Goal: Task Accomplishment & Management: Manage account settings

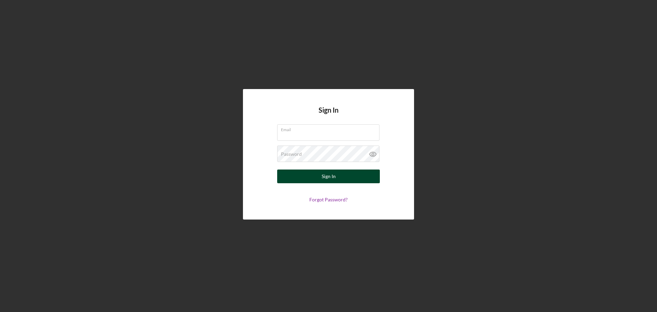
type input "[PERSON_NAME][EMAIL_ADDRESS][DOMAIN_NAME]"
click at [328, 174] on div "Sign In" at bounding box center [329, 176] width 14 height 14
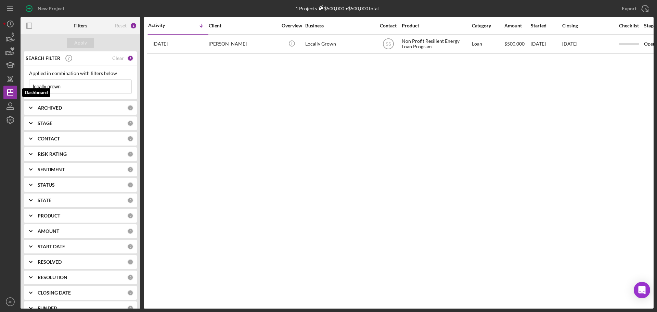
drag, startPoint x: 82, startPoint y: 85, endPoint x: 35, endPoint y: 79, distance: 47.9
click at [8, 90] on div "New Project 1 Projects $500,000 • $500,000 Total locally grown Export Icon/Expo…" at bounding box center [328, 154] width 650 height 308
type input "o"
type input "[PERSON_NAME]"
click at [77, 41] on div "Apply" at bounding box center [80, 43] width 13 height 10
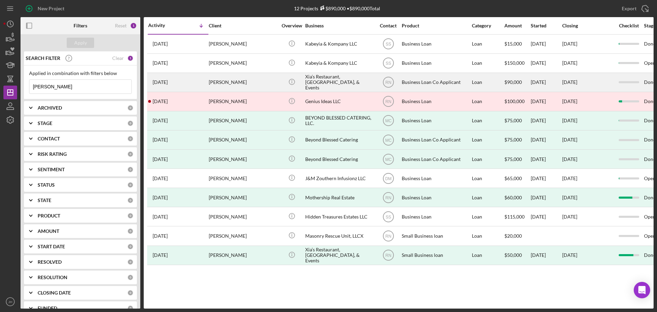
click at [316, 81] on div "Xia’s Restaurant, [GEOGRAPHIC_DATA], & Events" at bounding box center [339, 82] width 68 height 18
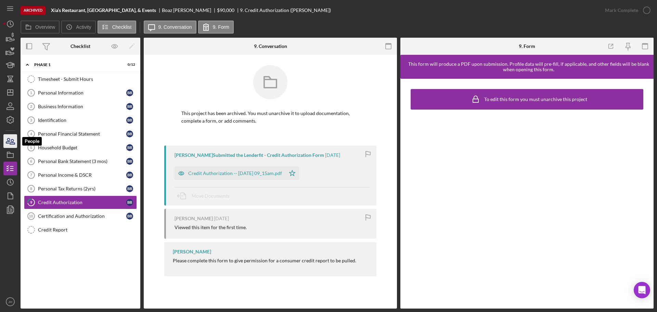
click at [7, 141] on icon "button" at bounding box center [8, 140] width 4 height 5
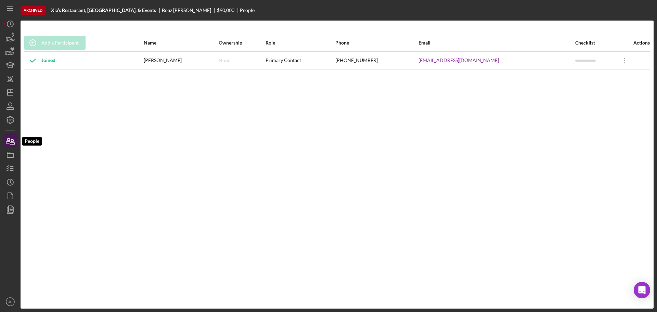
click at [10, 139] on icon "button" at bounding box center [8, 140] width 4 height 5
click at [11, 93] on icon "Icon/Dashboard" at bounding box center [10, 92] width 17 height 17
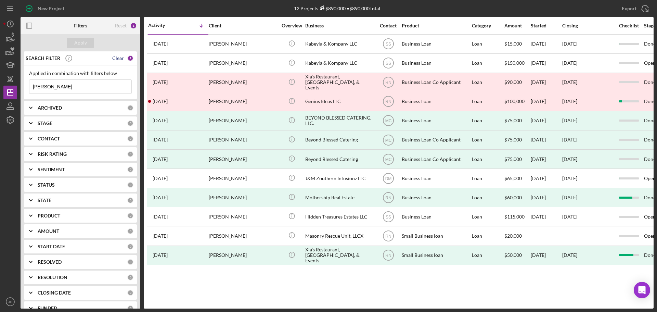
click at [116, 57] on div "Clear" at bounding box center [118, 57] width 12 height 5
click at [53, 87] on input at bounding box center [80, 87] width 102 height 14
click at [78, 43] on div "Apply" at bounding box center [80, 43] width 13 height 10
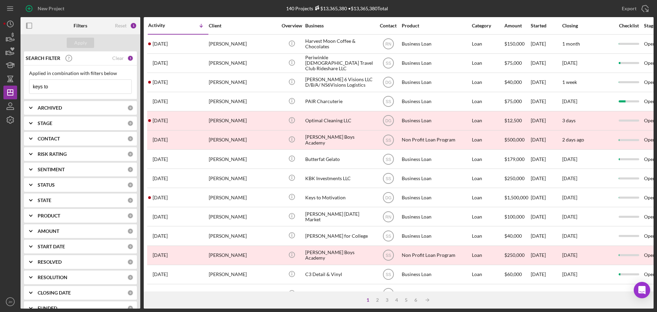
click at [60, 88] on input "keys to" at bounding box center [80, 87] width 102 height 14
type input "keys to motivation"
click at [79, 45] on div "Apply" at bounding box center [80, 43] width 13 height 10
click at [84, 89] on input "keys to motivation" at bounding box center [80, 87] width 102 height 14
drag, startPoint x: 83, startPoint y: 84, endPoint x: 2, endPoint y: 84, distance: 80.8
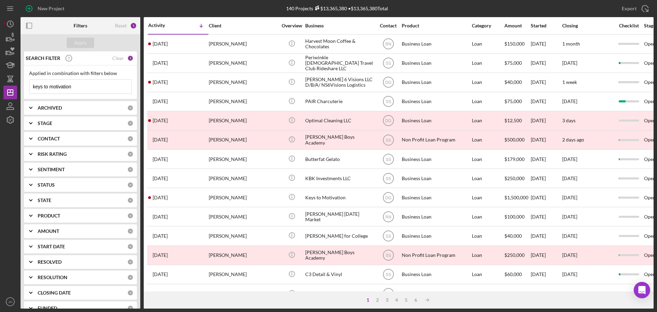
click at [2, 84] on div "New Project 140 Projects $13,365,380 • $13,365,380 Total [PERSON_NAME] Export I…" at bounding box center [328, 156] width 657 height 312
click at [76, 41] on div "Apply" at bounding box center [80, 43] width 13 height 10
click at [71, 90] on input "keys to" at bounding box center [80, 87] width 102 height 14
click at [81, 43] on div "Apply" at bounding box center [80, 43] width 13 height 10
drag, startPoint x: 44, startPoint y: 88, endPoint x: 17, endPoint y: 87, distance: 27.1
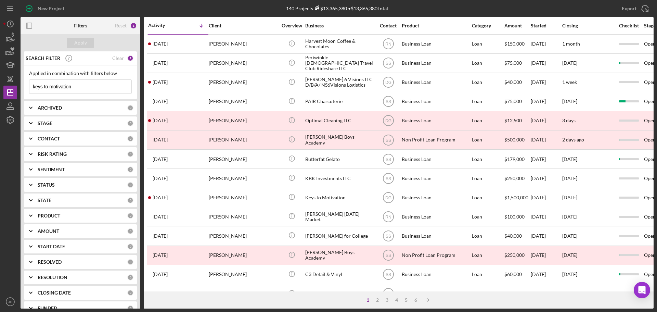
click at [17, 88] on div "New Project 140 Projects $13,365,380 • $13,365,380 Total [PERSON_NAME] Export I…" at bounding box center [328, 154] width 650 height 308
type input "[PERSON_NAME]"
click at [78, 41] on div "Apply" at bounding box center [80, 43] width 13 height 10
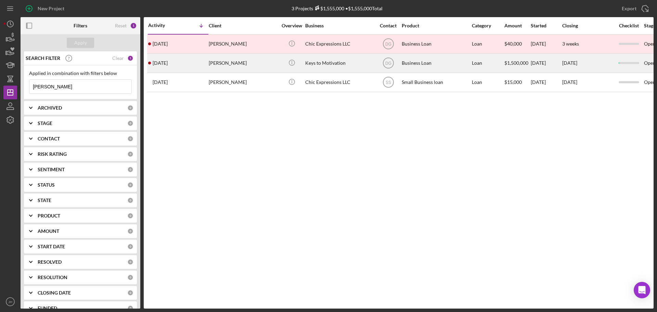
click at [260, 63] on div "[PERSON_NAME]" at bounding box center [243, 63] width 68 height 18
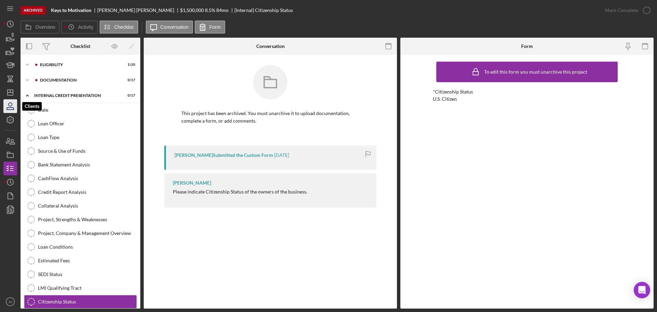
click at [9, 107] on icon "button" at bounding box center [10, 108] width 7 height 2
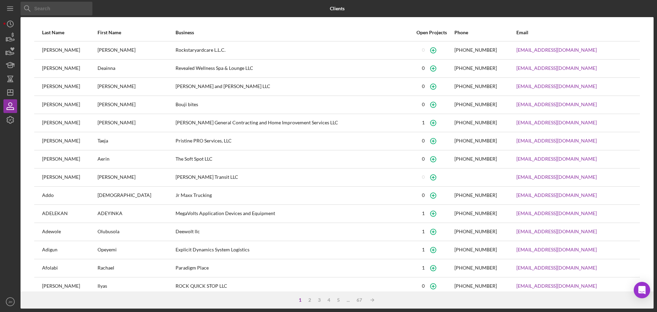
click at [53, 11] on input at bounding box center [57, 9] width 72 height 14
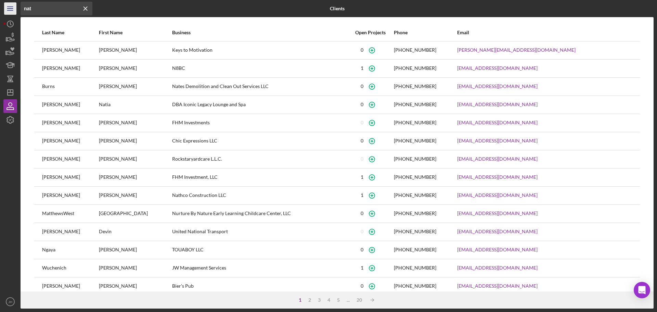
drag, startPoint x: 37, startPoint y: 10, endPoint x: 4, endPoint y: 3, distance: 33.9
click at [11, 8] on div "Icon/Menu Close nat Icon/Menu Close Clients Last Name First Name Business Open …" at bounding box center [328, 154] width 650 height 308
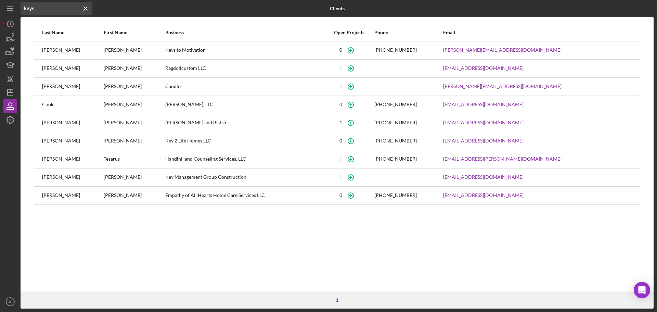
type input "keys"
click at [8, 91] on icon "Icon/Dashboard" at bounding box center [10, 92] width 17 height 17
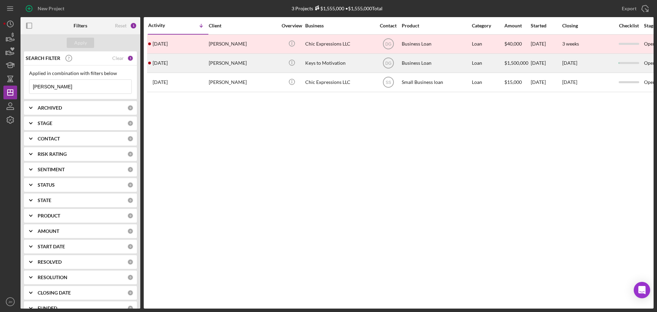
click at [330, 65] on div "Keys to Motivation" at bounding box center [339, 63] width 68 height 18
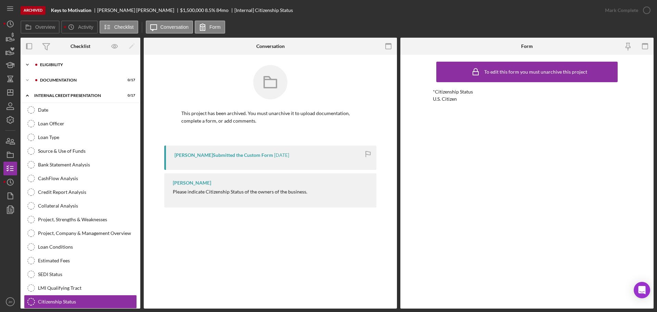
click at [25, 64] on icon "Icon/Expander" at bounding box center [28, 65] width 14 height 14
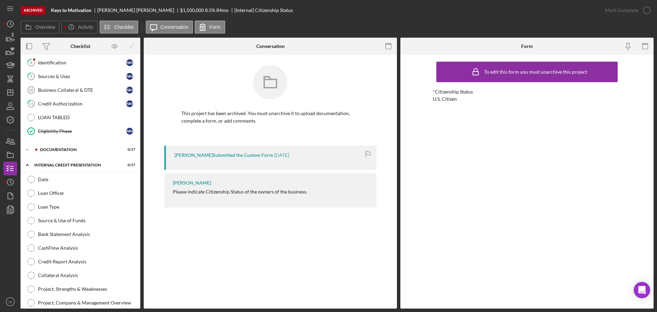
scroll to position [209, 0]
click at [28, 146] on icon "Icon/Expander" at bounding box center [28, 149] width 14 height 14
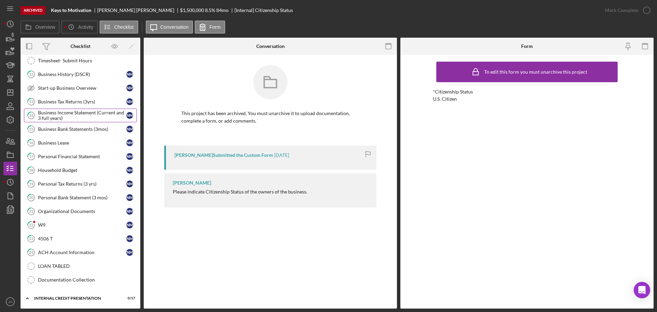
scroll to position [312, 0]
click at [59, 180] on link "19 Personal Tax Returns (3 yrs) N M" at bounding box center [80, 184] width 113 height 14
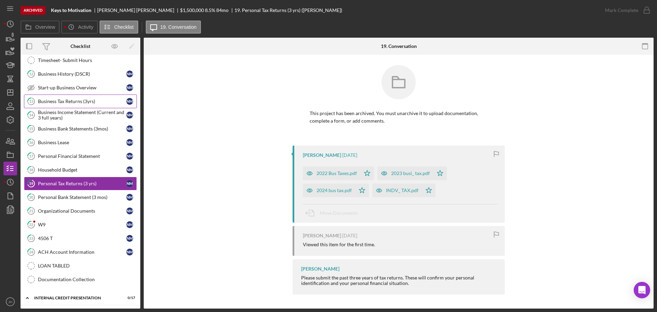
click at [76, 102] on div "Business Tax Returns (3yrs)" at bounding box center [82, 101] width 88 height 5
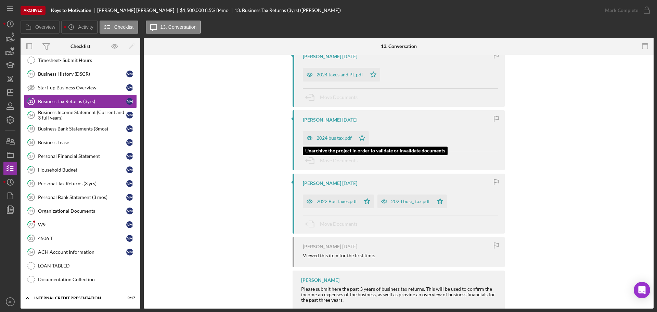
scroll to position [103, 0]
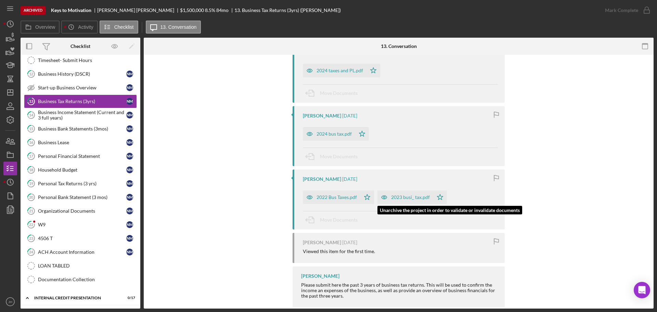
click at [406, 199] on div "2023 busi_ tax.pdf" at bounding box center [410, 196] width 39 height 5
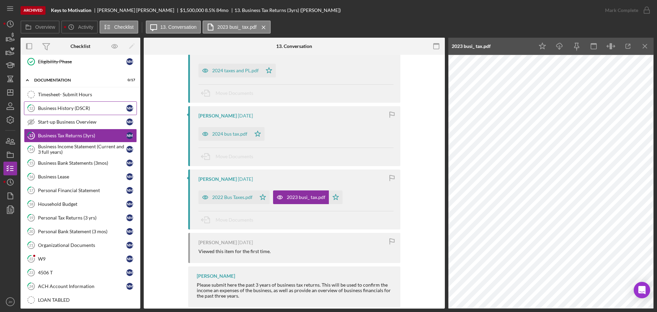
scroll to position [312, 0]
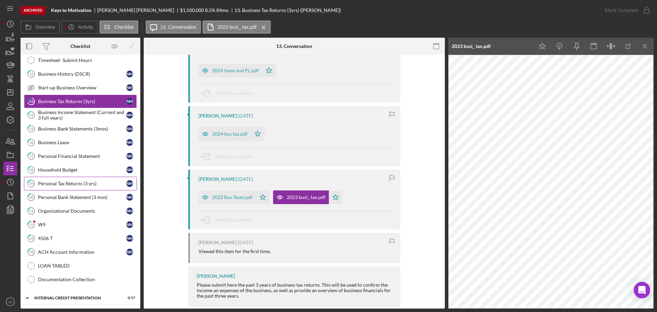
click at [59, 185] on div "Personal Tax Returns (3 yrs)" at bounding box center [82, 183] width 88 height 5
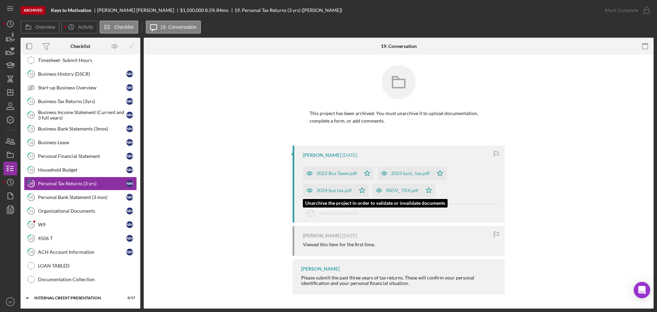
click at [335, 188] on div "2024 bus tax.pdf" at bounding box center [334, 190] width 35 height 5
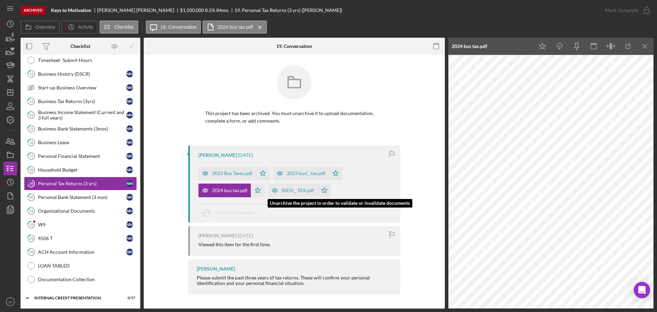
click at [294, 187] on div "INDV_ TAX.pdf" at bounding box center [293, 190] width 50 height 14
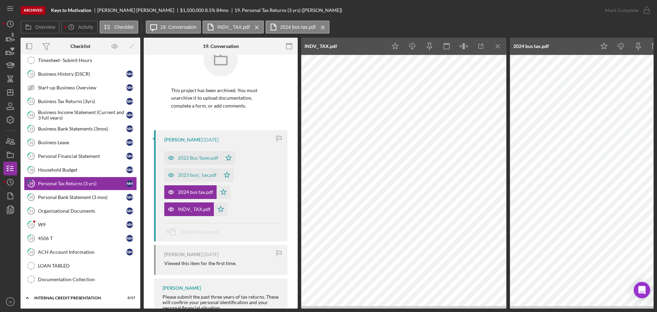
scroll to position [34, 0]
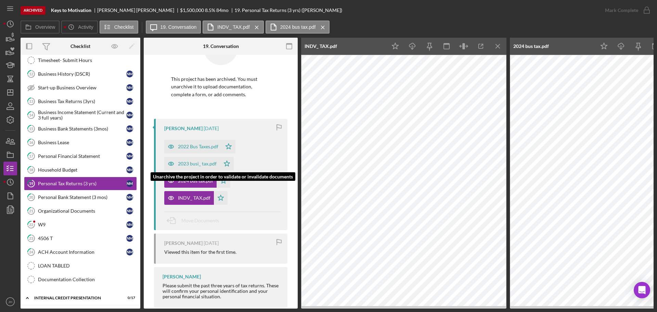
click at [193, 163] on div "2023 busi_ tax.pdf" at bounding box center [197, 163] width 39 height 5
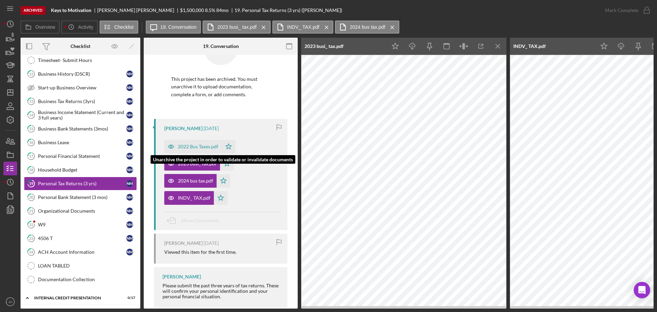
click at [188, 145] on div "2022 Bus Taxes.pdf" at bounding box center [198, 146] width 40 height 5
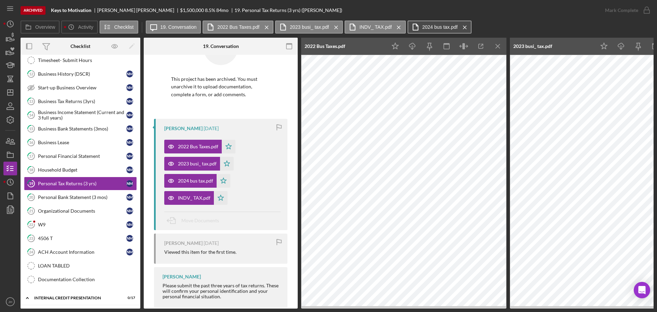
click at [428, 27] on label "2024 bus tax.pdf" at bounding box center [440, 26] width 36 height 5
click at [364, 25] on label "INDV_ TAX.pdf" at bounding box center [375, 26] width 32 height 5
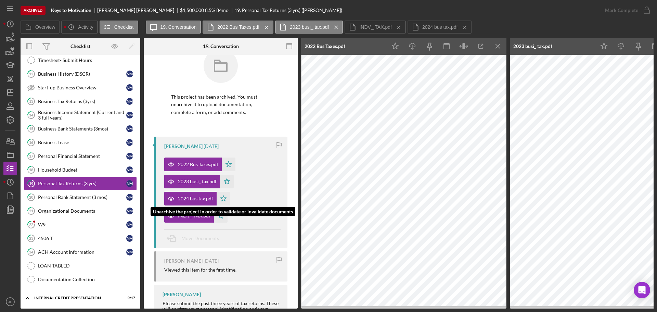
scroll to position [15, 0]
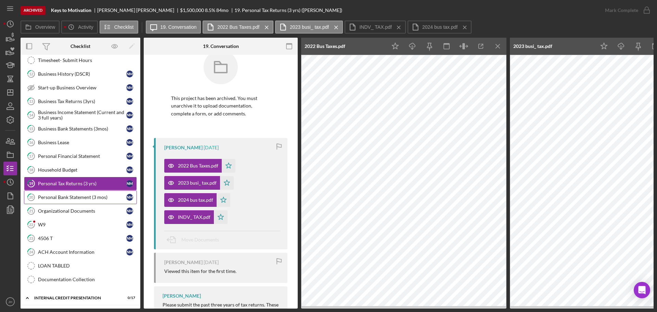
click at [71, 199] on div "Personal Bank Statement (3 mos)" at bounding box center [82, 196] width 88 height 5
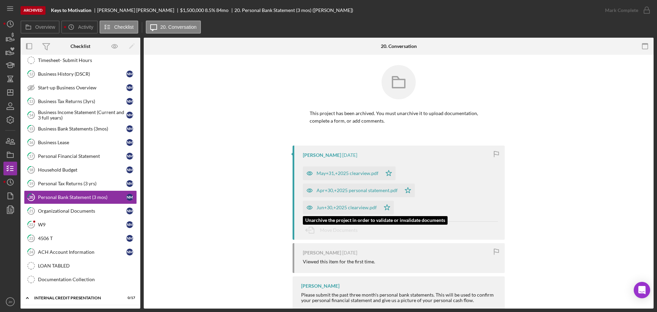
click at [350, 205] on div "Jun+30,+2025 clearview.pdf" at bounding box center [347, 207] width 60 height 5
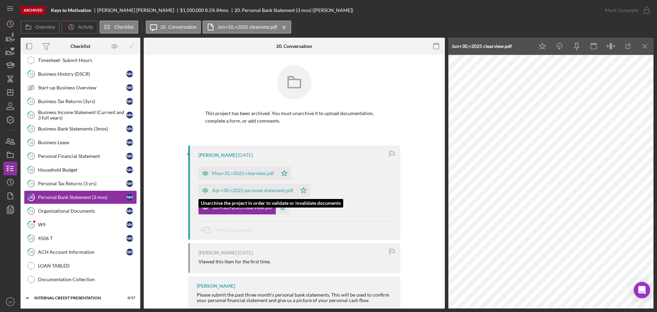
click at [232, 188] on div "Apr+30,+2025 personal statement.pdf" at bounding box center [252, 190] width 81 height 5
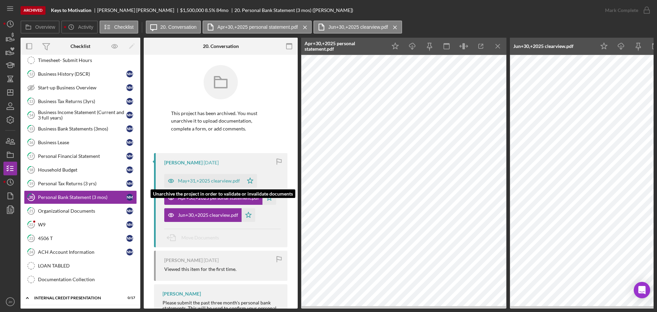
click at [204, 181] on div "May+31,+2025 clearview.pdf" at bounding box center [209, 180] width 62 height 5
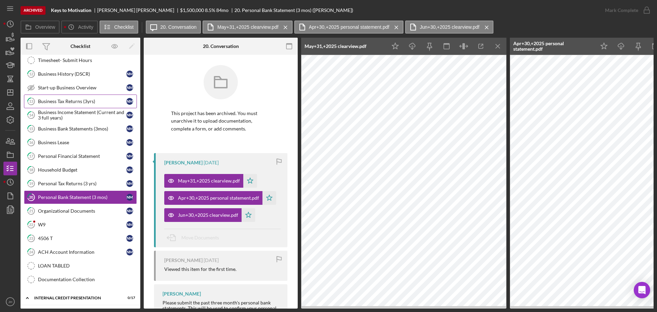
click at [63, 100] on div "Business Tax Returns (3yrs)" at bounding box center [82, 101] width 88 height 5
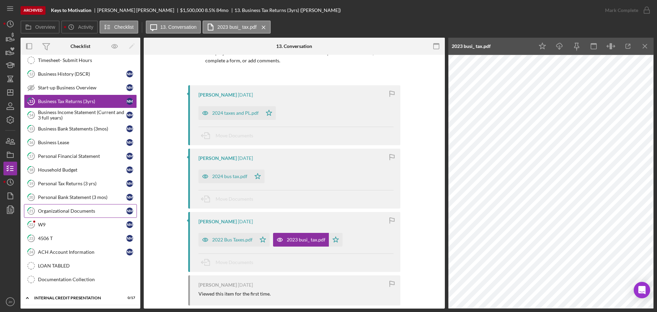
scroll to position [115, 0]
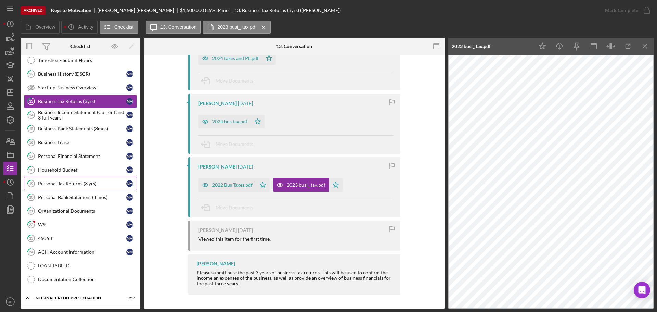
click at [65, 183] on div "Personal Tax Returns (3 yrs)" at bounding box center [82, 183] width 88 height 5
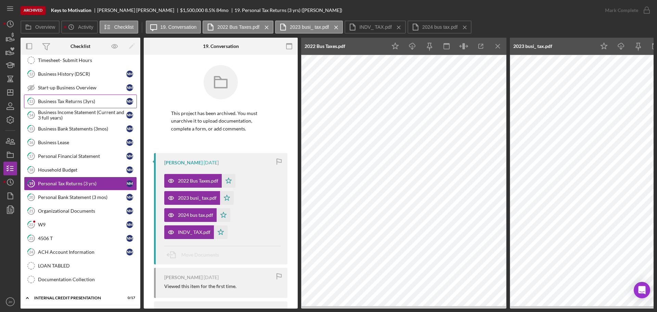
click at [76, 105] on link "13 Business Tax Returns (3yrs) N M" at bounding box center [80, 101] width 113 height 14
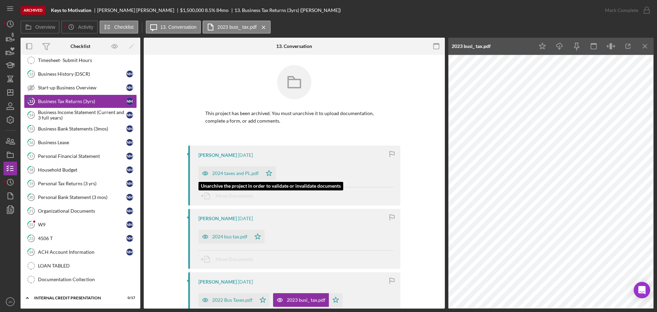
click at [238, 173] on div "2024 taxes and PL.pdf" at bounding box center [235, 172] width 47 height 5
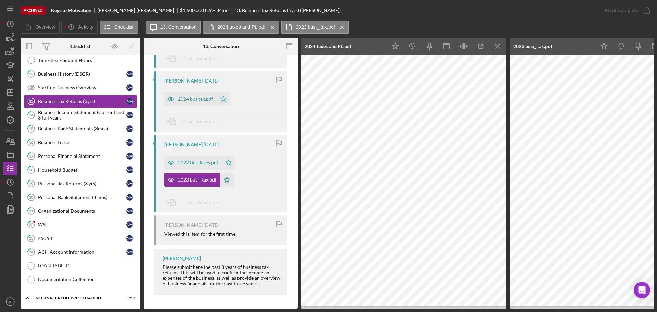
scroll to position [147, 0]
click at [68, 156] on div "Personal Financial Statement" at bounding box center [82, 155] width 88 height 5
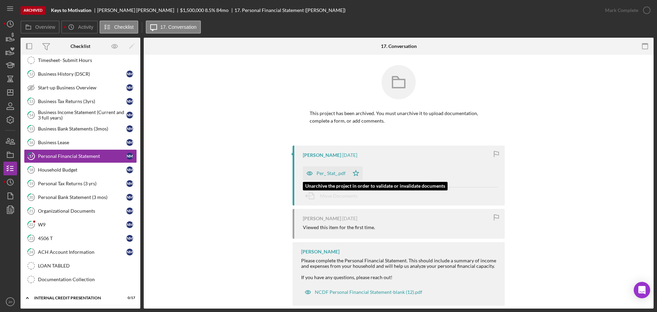
click at [319, 173] on div "Per_ Stat_.pdf" at bounding box center [331, 172] width 29 height 5
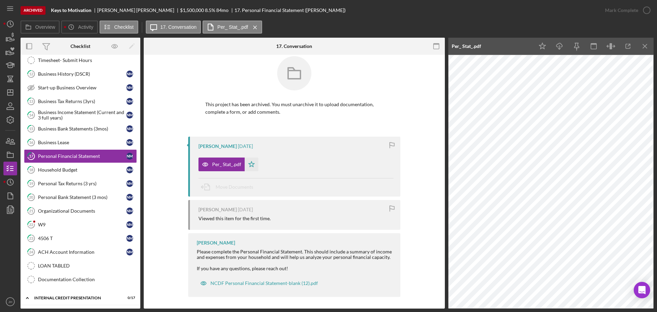
scroll to position [11, 0]
click at [54, 170] on div "Household Budget" at bounding box center [82, 169] width 88 height 5
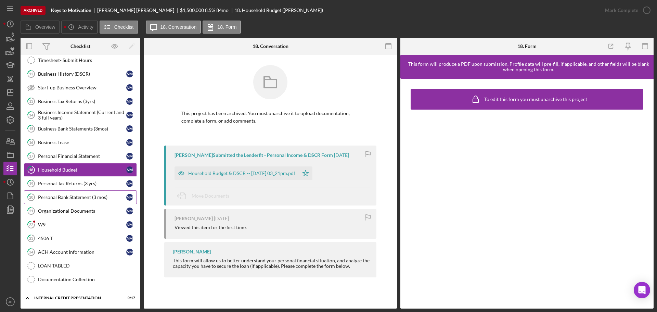
click at [67, 197] on div "Personal Bank Statement (3 mos)" at bounding box center [82, 196] width 88 height 5
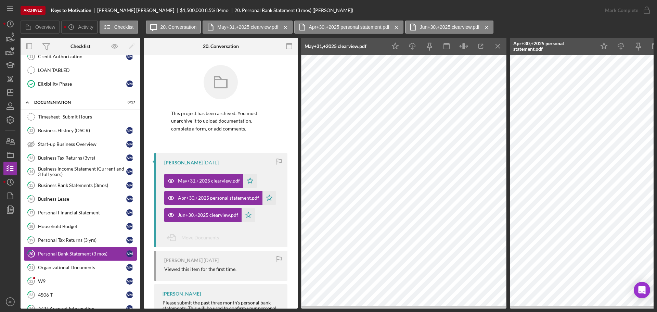
scroll to position [243, 0]
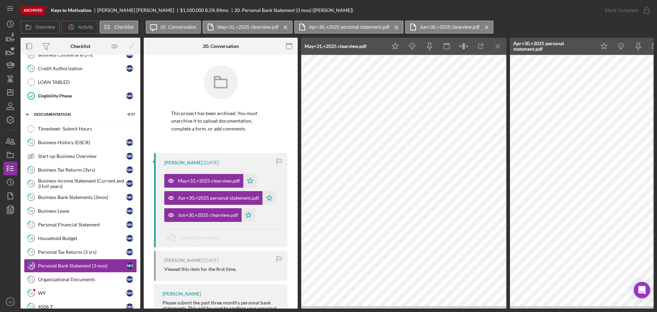
click at [71, 196] on div "Business Bank Statements (3mos)" at bounding box center [82, 196] width 88 height 5
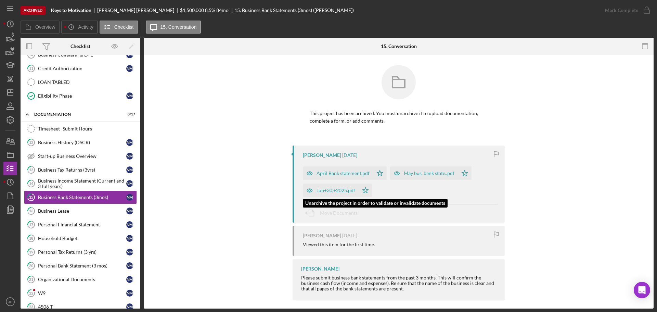
click at [341, 189] on div "Jun+30,+2025.pdf" at bounding box center [336, 190] width 39 height 5
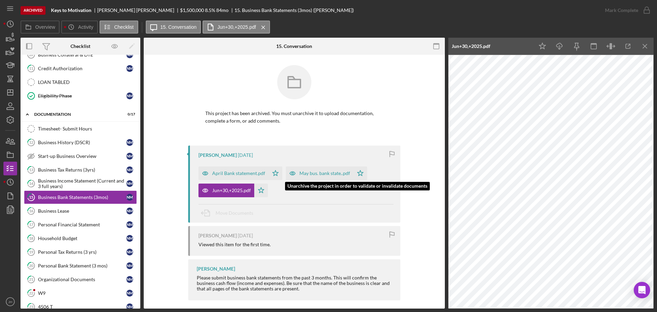
click at [315, 172] on div "May bus. bank state..pdf" at bounding box center [325, 172] width 51 height 5
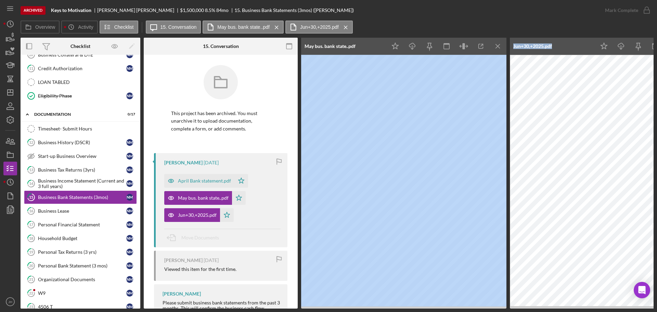
drag, startPoint x: 572, startPoint y: 44, endPoint x: 510, endPoint y: 69, distance: 66.9
click at [127, 11] on div "Archived Keys to Motivation [PERSON_NAME] $1,500,000 8.5 % 84 mo 15. Business B…" at bounding box center [337, 154] width 633 height 308
drag, startPoint x: 500, startPoint y: 47, endPoint x: 497, endPoint y: 47, distance: 3.8
click at [500, 47] on icon "Icon/Menu Close" at bounding box center [498, 46] width 15 height 15
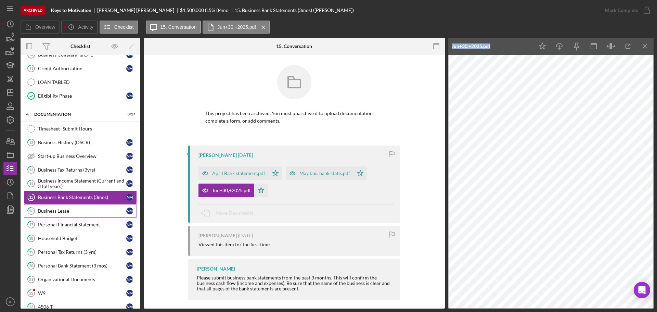
click at [66, 210] on div "Business Lease" at bounding box center [82, 210] width 88 height 5
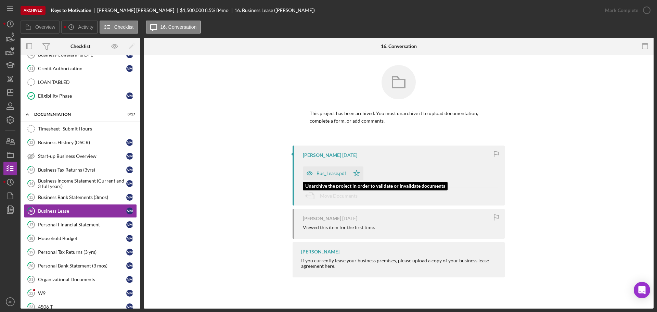
click at [326, 171] on div "Bus_Lease.pdf" at bounding box center [332, 172] width 30 height 5
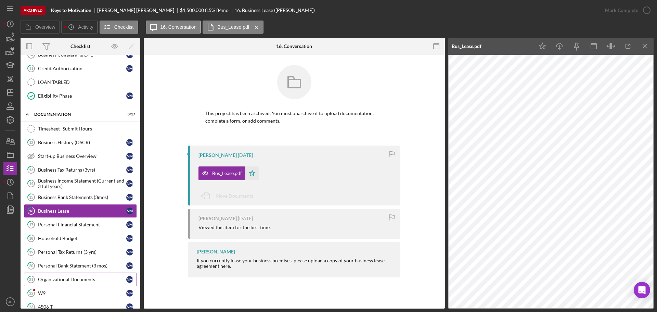
scroll to position [278, 0]
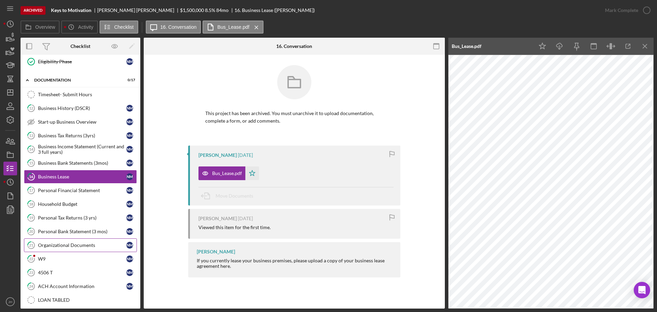
click at [61, 242] on div "Organizational Documents" at bounding box center [82, 244] width 88 height 5
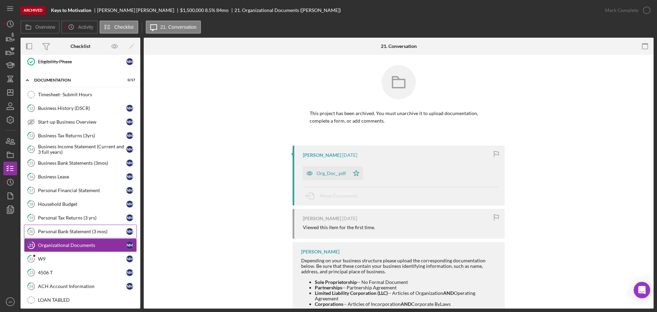
click at [67, 230] on div "Personal Bank Statement (3 mos)" at bounding box center [82, 231] width 88 height 5
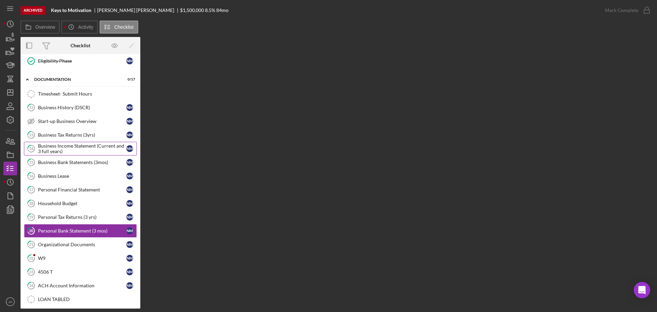
click at [88, 146] on div "Business Income Statement (Current and 3 full years)" at bounding box center [82, 148] width 88 height 11
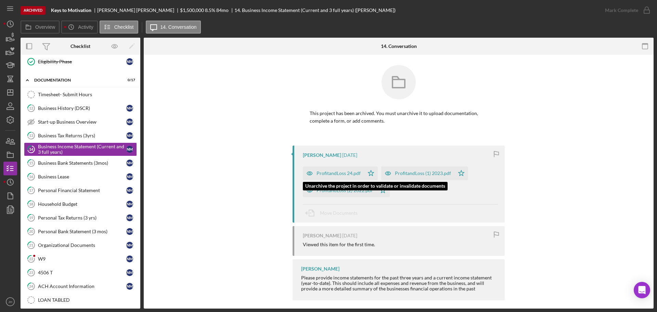
click at [341, 173] on div "ProfitandLoss 24.pdf" at bounding box center [339, 172] width 44 height 5
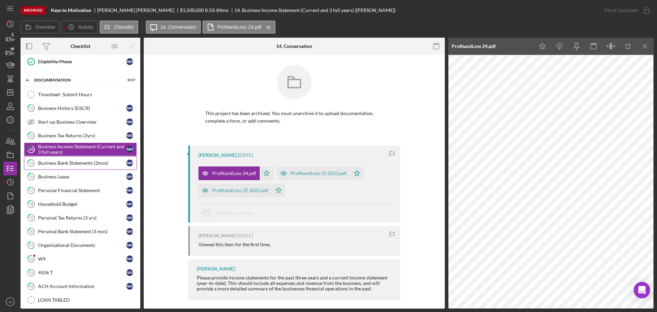
click at [67, 156] on link "15 Business Bank Statements (3mos) N M" at bounding box center [80, 163] width 113 height 14
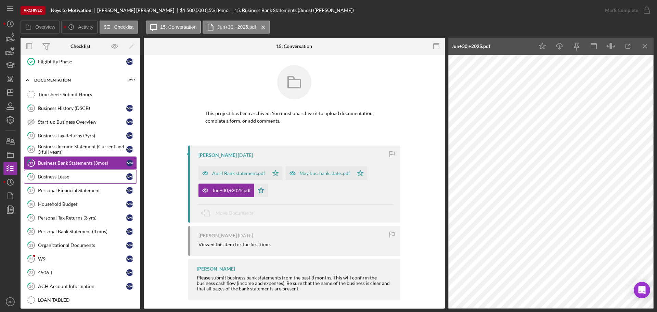
click at [55, 176] on div "Business Lease" at bounding box center [82, 176] width 88 height 5
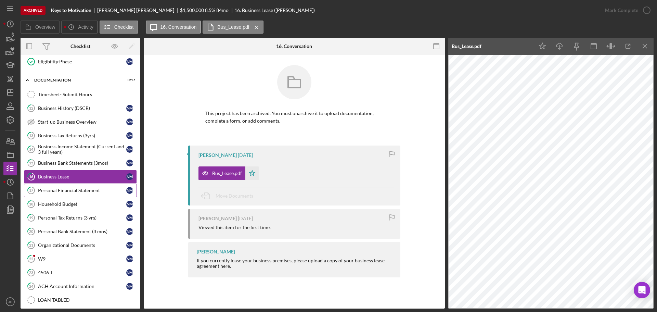
click at [55, 189] on div "Personal Financial Statement" at bounding box center [82, 190] width 88 height 5
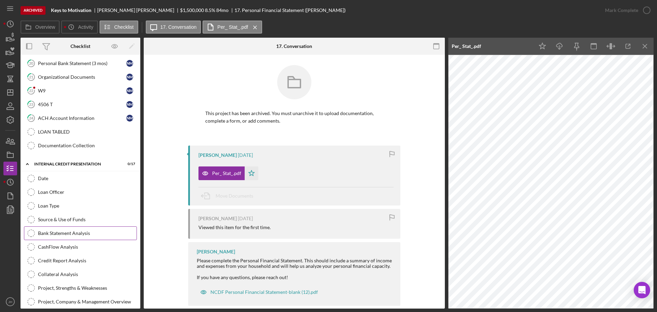
scroll to position [480, 0]
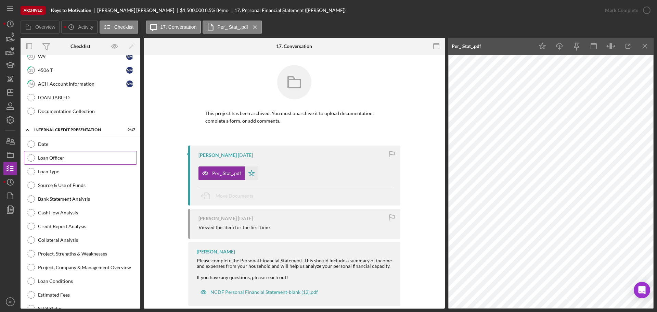
click at [62, 156] on div "Loan Officer" at bounding box center [87, 157] width 99 height 5
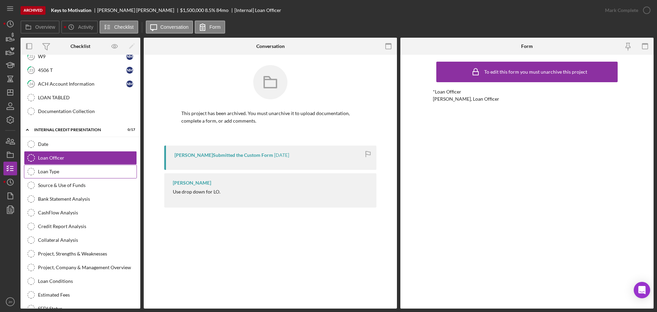
click at [49, 173] on div "Loan Type" at bounding box center [87, 171] width 99 height 5
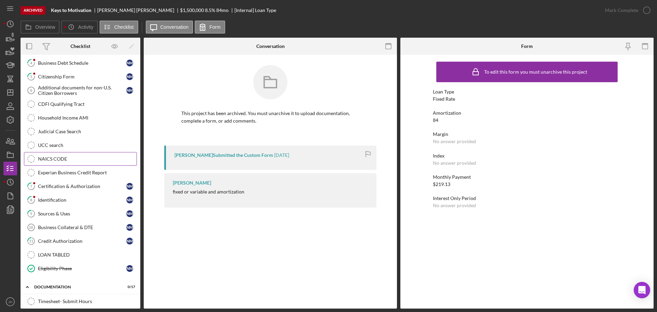
scroll to position [69, 0]
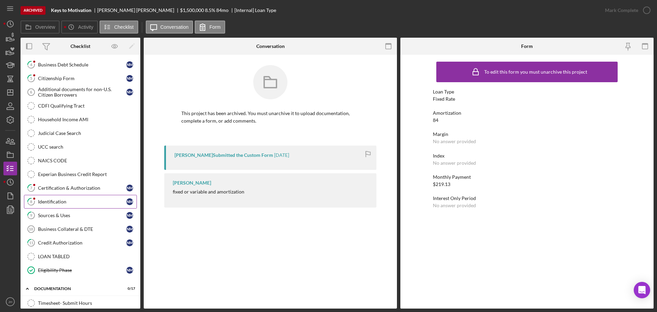
click at [59, 200] on div "Identification" at bounding box center [82, 201] width 88 height 5
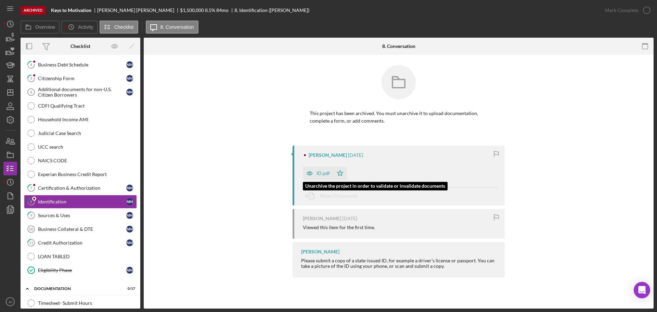
click at [324, 172] on div "ID.pdf" at bounding box center [323, 172] width 13 height 5
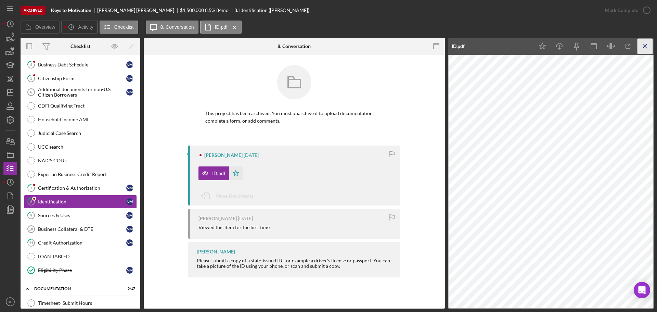
click at [646, 45] on icon "Icon/Menu Close" at bounding box center [645, 46] width 15 height 15
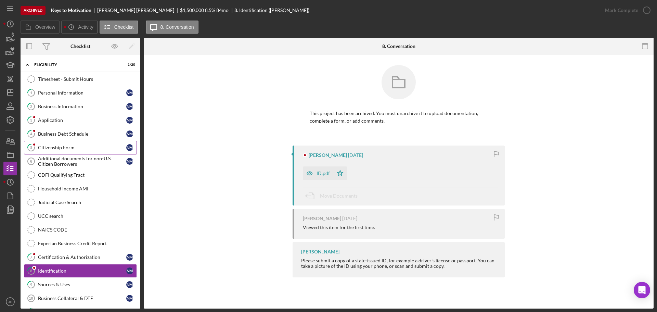
click at [66, 151] on link "5 Citizenship Form N M" at bounding box center [80, 148] width 113 height 14
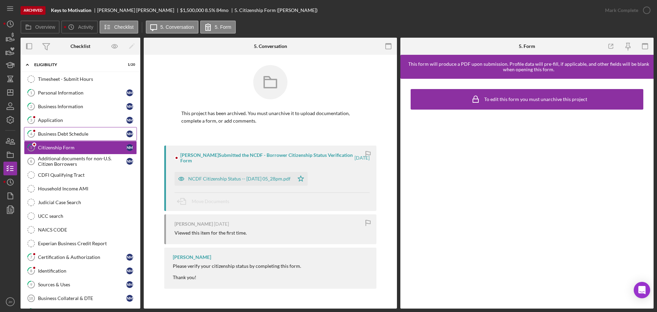
click at [53, 131] on div "Business Debt Schedule" at bounding box center [82, 133] width 88 height 5
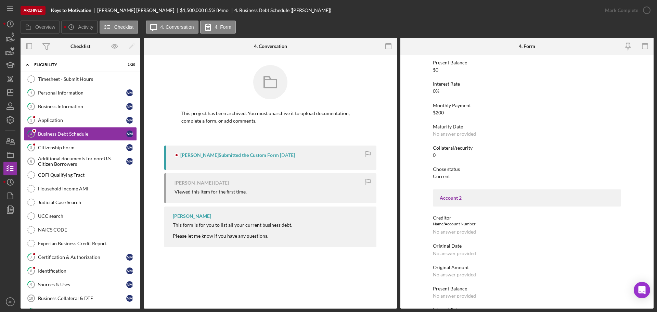
scroll to position [171, 0]
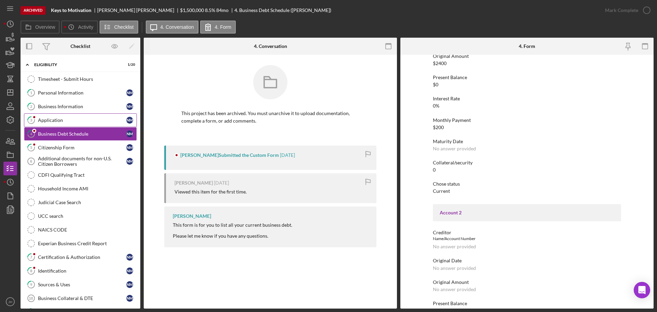
click at [47, 118] on div "Application" at bounding box center [82, 119] width 88 height 5
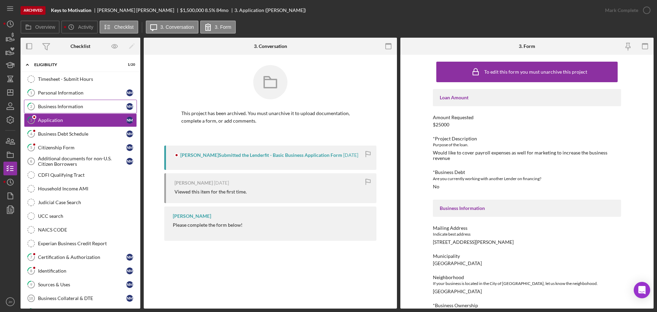
click at [57, 107] on div "Business Information" at bounding box center [82, 106] width 88 height 5
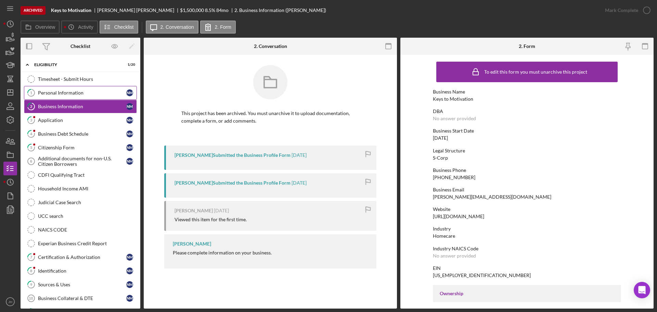
click at [49, 94] on div "Personal Information" at bounding box center [82, 92] width 88 height 5
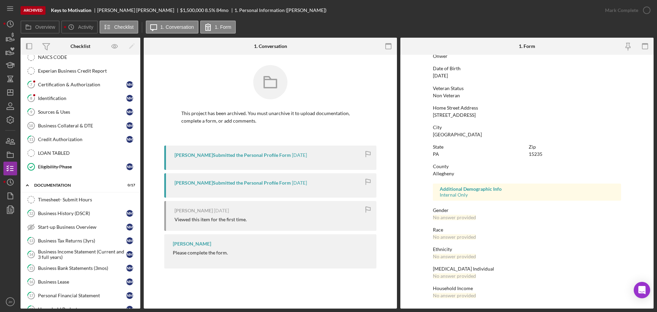
scroll to position [34, 0]
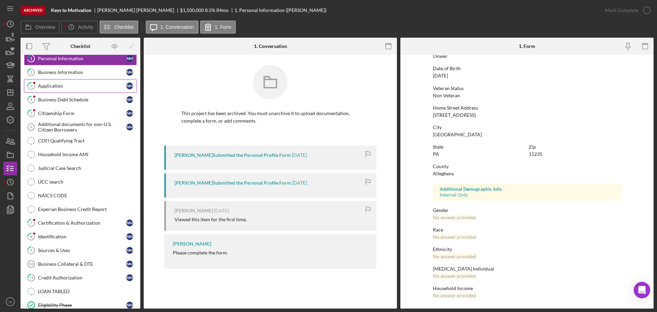
click at [49, 91] on link "3 Application N M" at bounding box center [80, 86] width 113 height 14
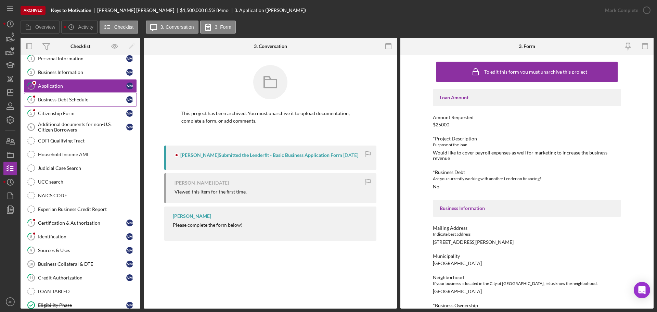
click at [61, 100] on div "Business Debt Schedule" at bounding box center [82, 99] width 88 height 5
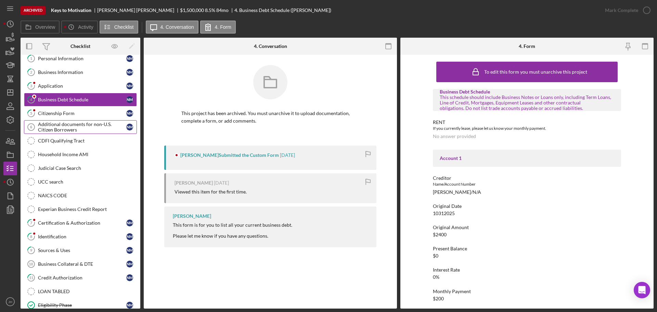
click at [62, 127] on div "Additional documents for non-U.S. Citizen Borrowers" at bounding box center [82, 127] width 88 height 11
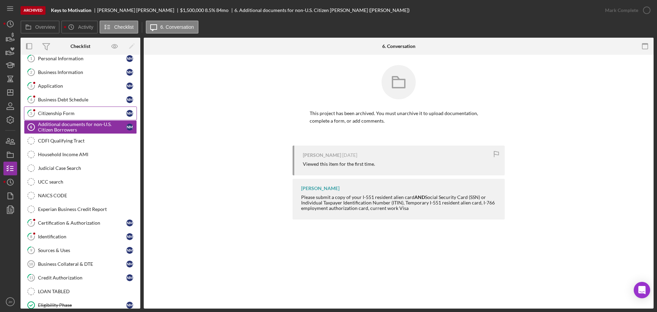
click at [47, 116] on div "Citizenship Form" at bounding box center [82, 113] width 88 height 5
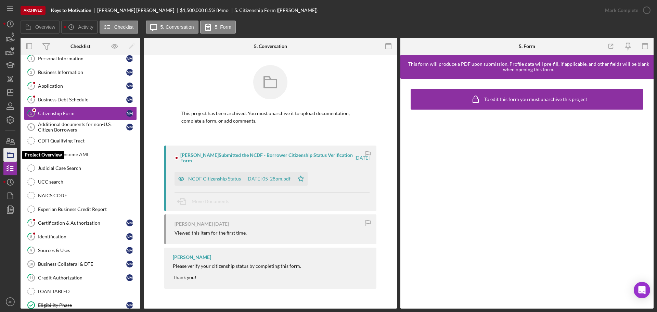
click at [10, 154] on icon "button" at bounding box center [10, 154] width 17 height 17
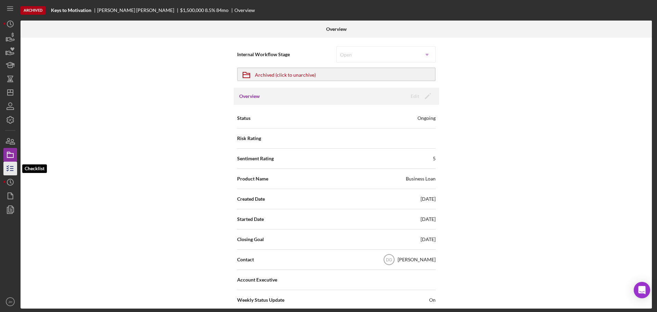
click at [12, 168] on line "button" at bounding box center [11, 168] width 3 height 0
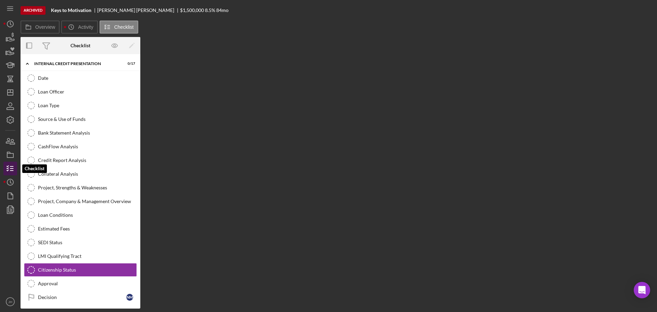
scroll to position [34, 0]
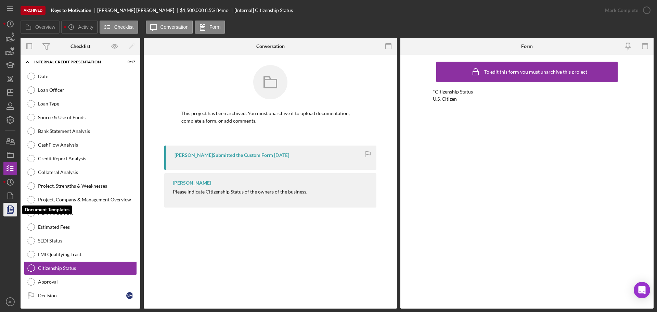
click at [12, 209] on icon "button" at bounding box center [11, 209] width 2 height 3
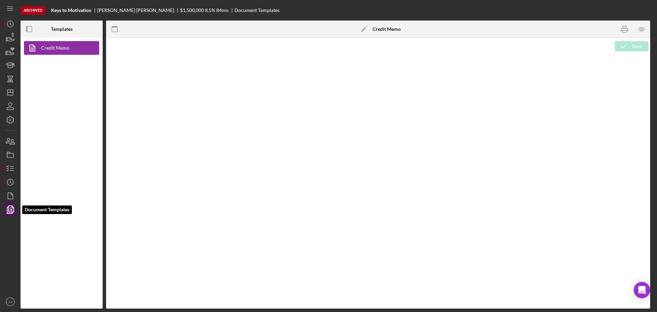
type textarea "<p style="margin: 0 0 0 149.8pt; font-size: 10pt; font-family: 'Times New Roman…"
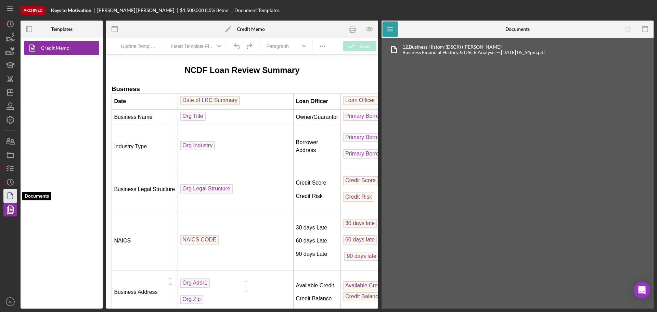
click at [6, 195] on icon "button" at bounding box center [10, 195] width 17 height 17
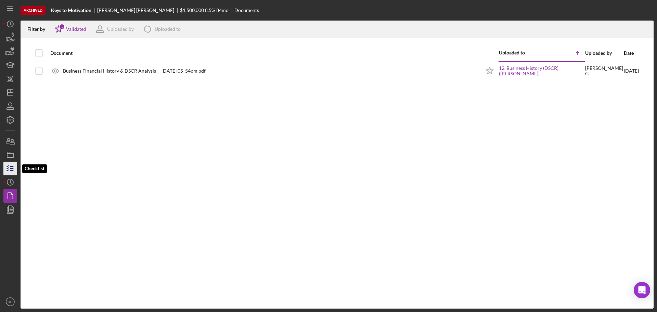
click at [10, 168] on line "button" at bounding box center [11, 168] width 3 height 0
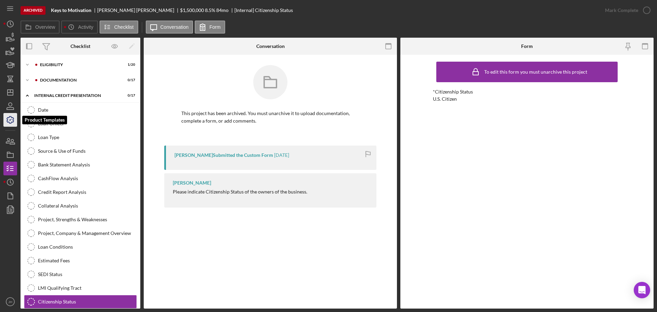
click at [9, 117] on icon "button" at bounding box center [10, 119] width 17 height 17
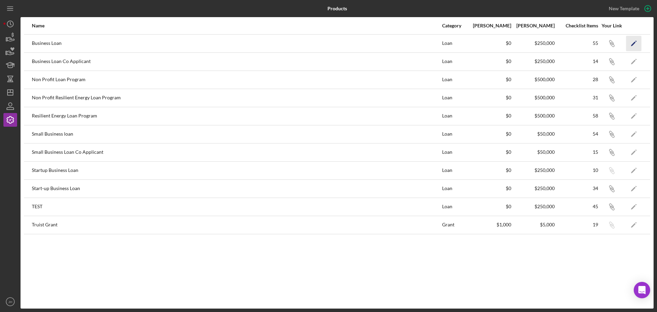
click at [633, 41] on icon "Icon/Edit" at bounding box center [633, 43] width 15 height 15
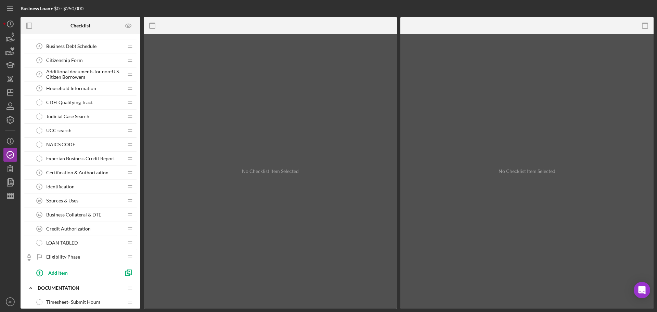
scroll to position [34, 0]
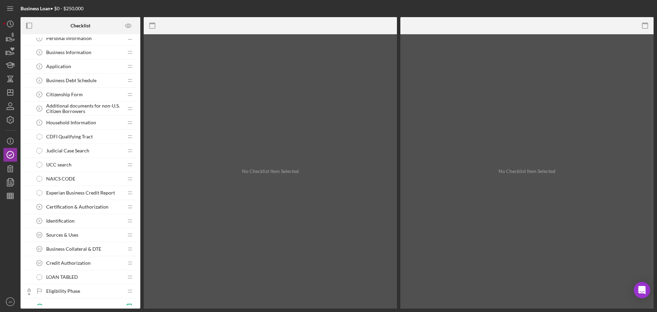
click at [78, 121] on span "Household Information" at bounding box center [71, 122] width 50 height 5
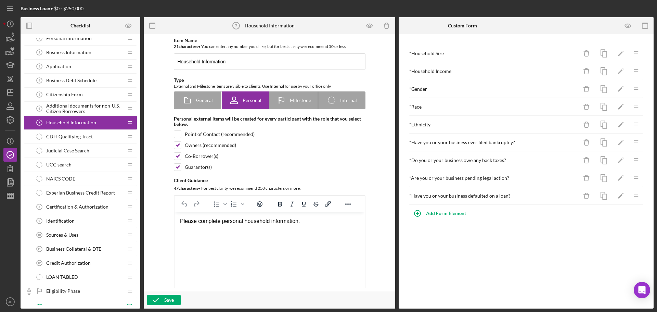
click at [71, 95] on span "Citizenship Form" at bounding box center [64, 94] width 37 height 5
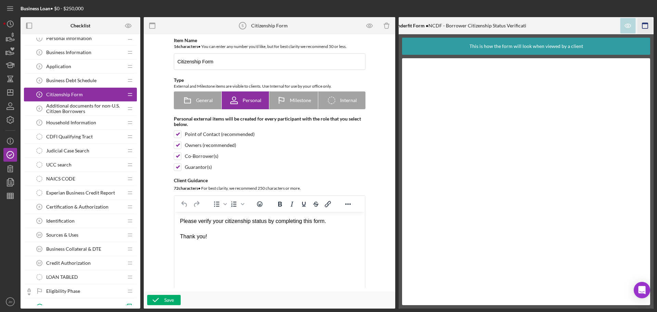
click at [647, 25] on icon "button" at bounding box center [645, 25] width 15 height 15
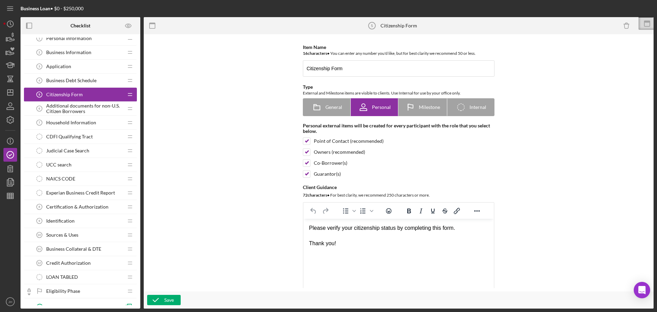
click at [531, 29] on div "Citizenship Form 5 Citizenship Form" at bounding box center [390, 25] width 459 height 17
click at [65, 78] on span "Business Debt Schedule" at bounding box center [71, 80] width 50 height 5
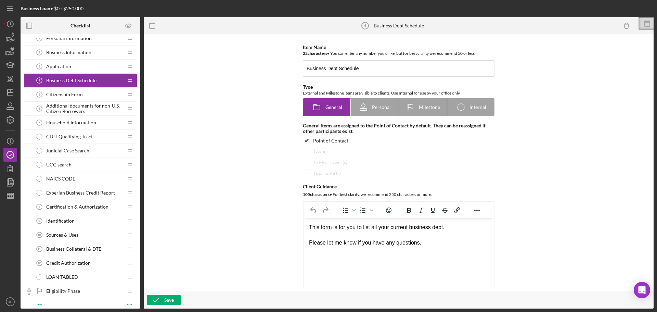
click at [61, 94] on span "Citizenship Form" at bounding box center [64, 94] width 37 height 5
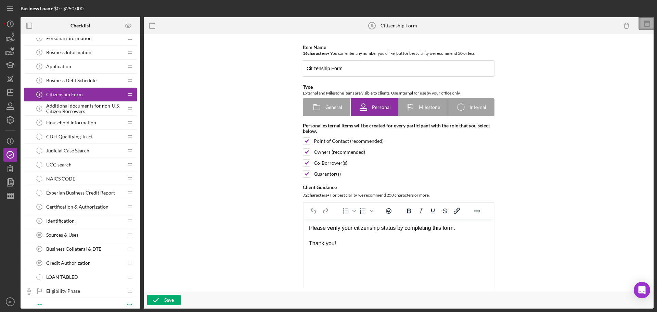
click at [647, 22] on icon at bounding box center [647, 22] width 6 height 2
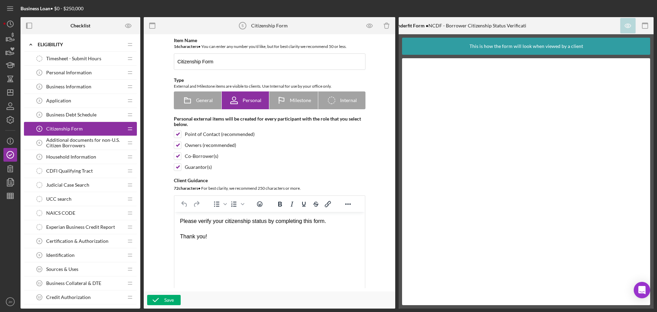
click at [68, 241] on span "Certification & Authorization" at bounding box center [77, 240] width 62 height 5
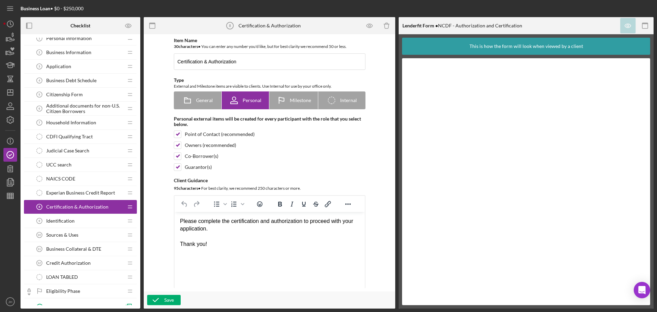
scroll to position [68, 0]
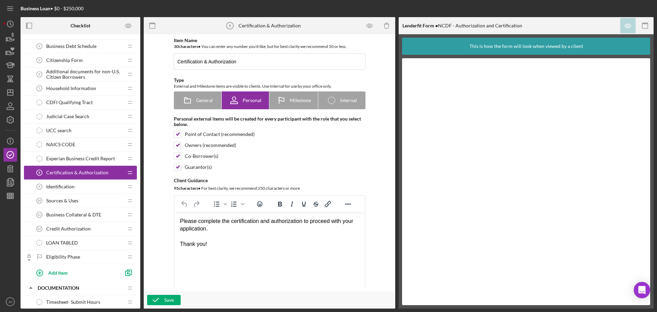
click at [54, 203] on span "Sources & Uses" at bounding box center [62, 200] width 32 height 5
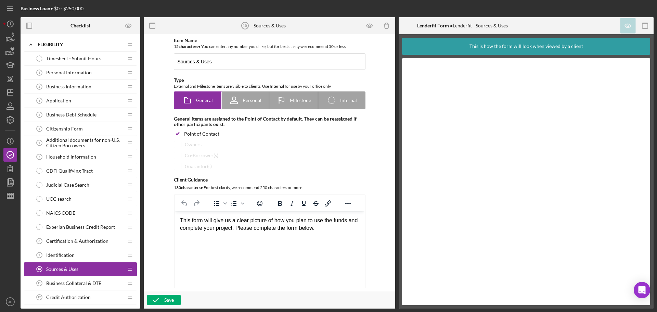
click at [70, 224] on span "Experian Business Credit Report" at bounding box center [80, 226] width 69 height 5
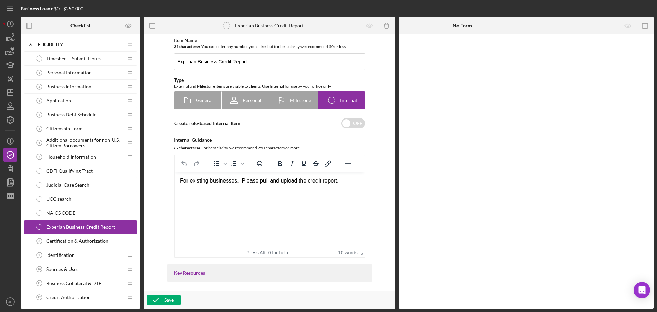
click at [71, 240] on span "Certification & Authorization" at bounding box center [77, 240] width 62 height 5
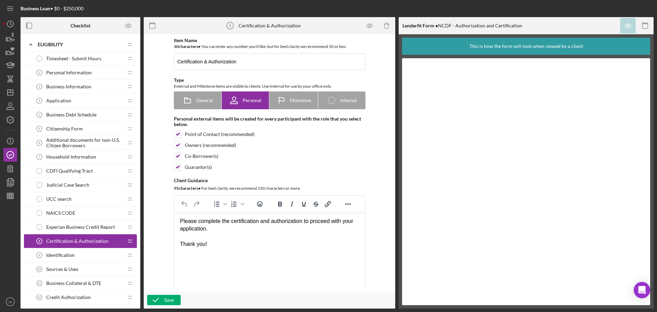
click at [57, 105] on div "Application 3 Application" at bounding box center [78, 101] width 91 height 14
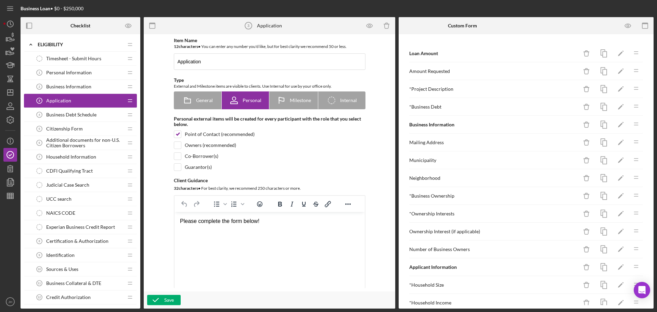
click at [67, 113] on span "Business Debt Schedule" at bounding box center [71, 114] width 50 height 5
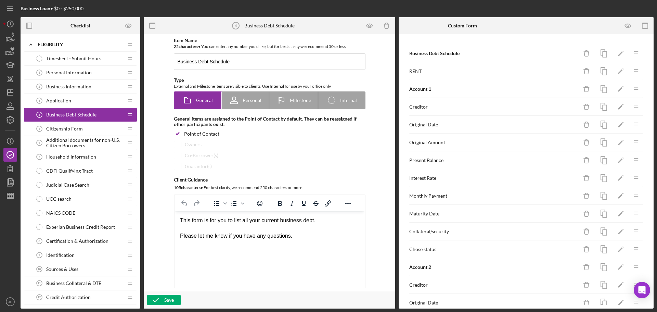
click at [55, 99] on span "Application" at bounding box center [58, 100] width 25 height 5
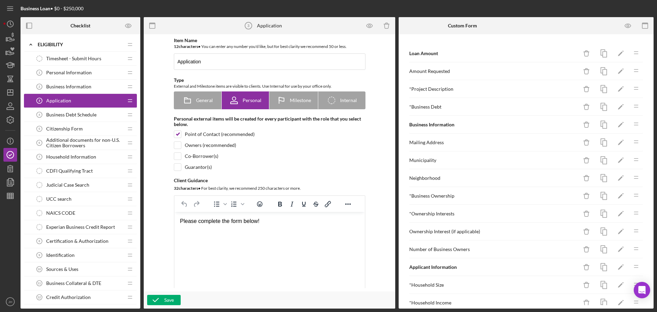
drag, startPoint x: 62, startPoint y: 71, endPoint x: 73, endPoint y: 75, distance: 11.6
click at [62, 71] on span "Personal Information" at bounding box center [69, 72] width 46 height 5
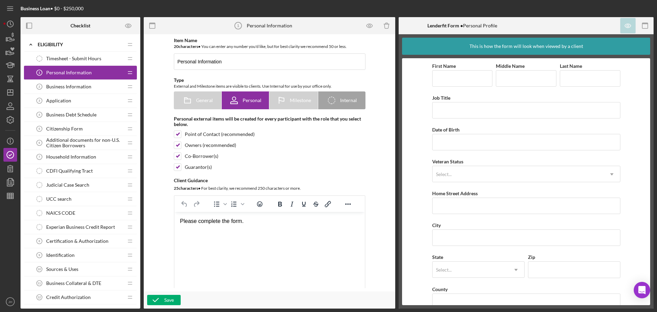
click at [61, 127] on span "Citizenship Form" at bounding box center [64, 128] width 37 height 5
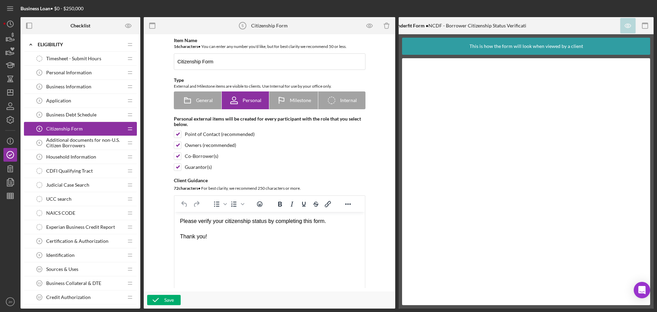
click at [51, 99] on span "Application" at bounding box center [58, 100] width 25 height 5
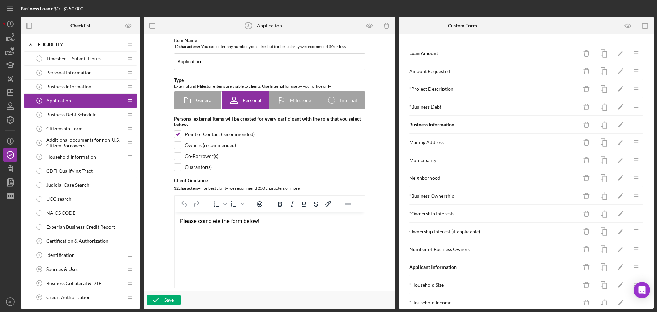
click at [63, 85] on span "Business Information" at bounding box center [68, 86] width 45 height 5
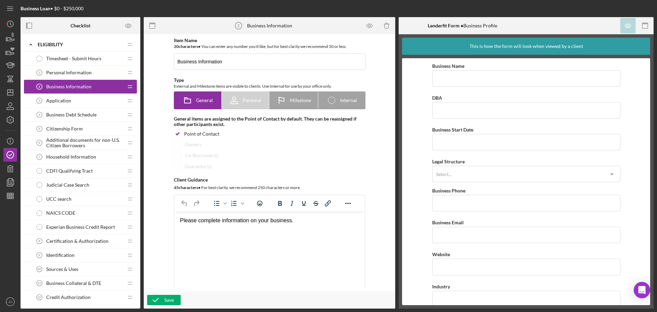
click at [51, 100] on span "Application" at bounding box center [58, 100] width 25 height 5
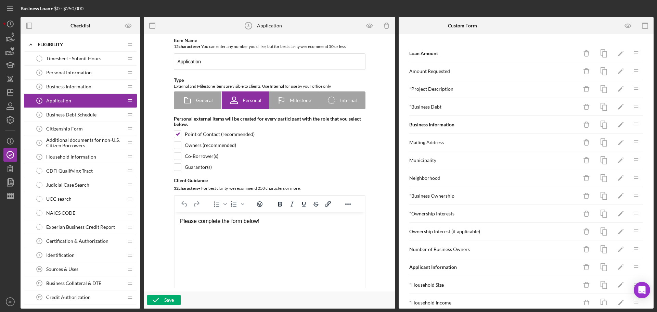
click at [55, 88] on span "Business Information" at bounding box center [68, 86] width 45 height 5
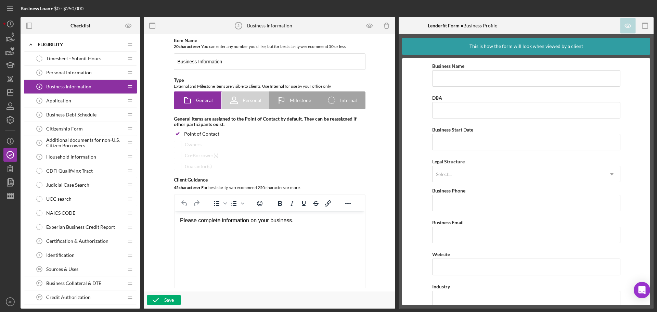
click at [68, 74] on span "Personal Information" at bounding box center [69, 72] width 46 height 5
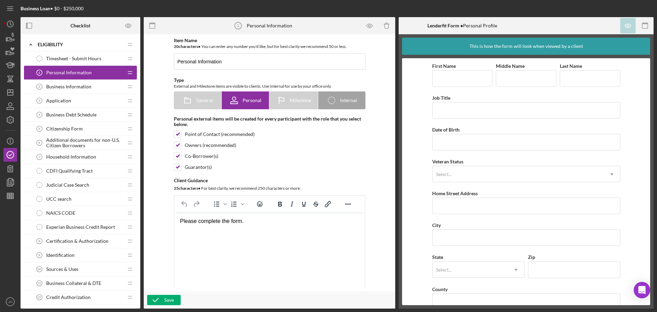
click at [71, 87] on span "Business Information" at bounding box center [68, 86] width 45 height 5
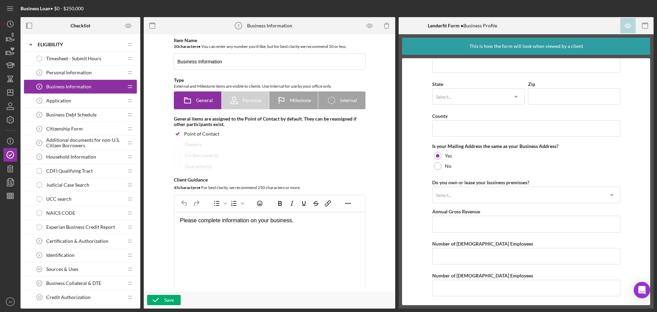
scroll to position [453, 0]
click at [60, 99] on span "Application" at bounding box center [58, 100] width 25 height 5
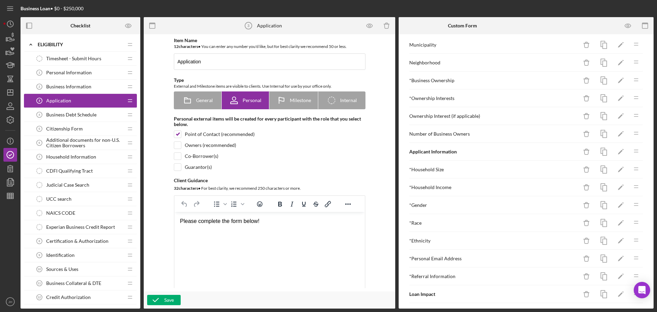
scroll to position [137, 0]
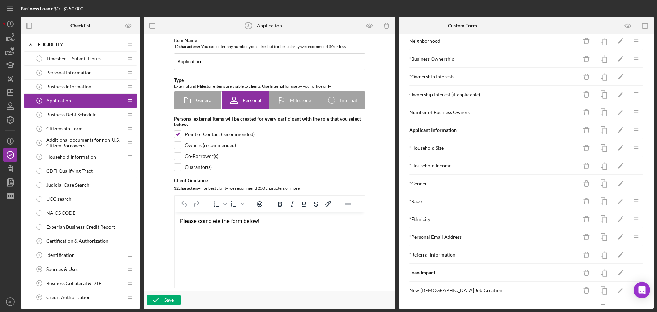
click at [463, 237] on div "* Personal Email Address" at bounding box center [493, 236] width 169 height 5
click at [72, 72] on span "Personal Information" at bounding box center [69, 72] width 46 height 5
